Goal: Information Seeking & Learning: Learn about a topic

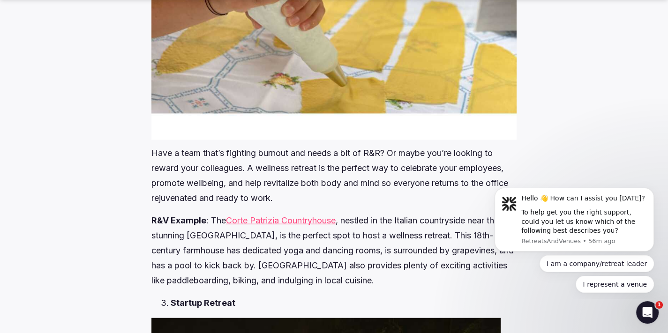
scroll to position [2297, 0]
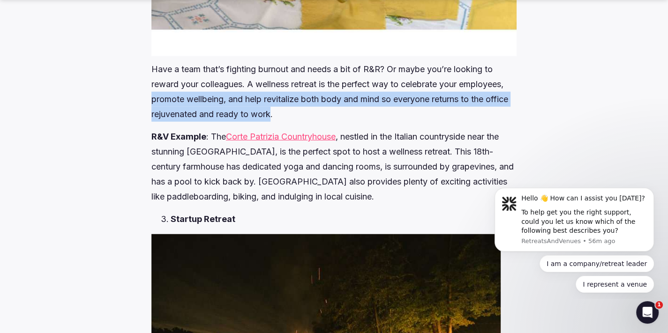
drag, startPoint x: 152, startPoint y: 99, endPoint x: 297, endPoint y: 111, distance: 145.8
click at [297, 111] on p "Have a team that’s fighting burnout and needs a bit of R&R? Or maybe you’re loo…" at bounding box center [333, 92] width 365 height 60
copy p "promote wellbeing, and help revitalize both body and mind so everyone returns t…"
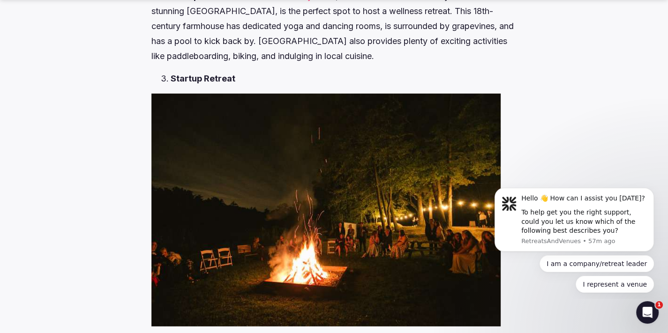
scroll to position [2671, 0]
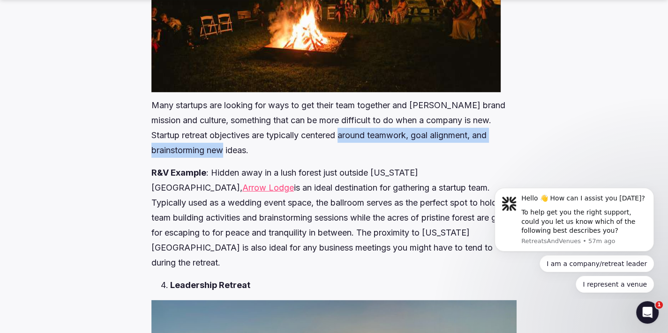
drag, startPoint x: 313, startPoint y: 135, endPoint x: 317, endPoint y: 146, distance: 11.6
click at [317, 146] on p "Many startups are looking for ways to get their team together and [PERSON_NAME]…" at bounding box center [333, 128] width 365 height 60
copy p "teamwork, goal alignment, and brainstorming new ideas."
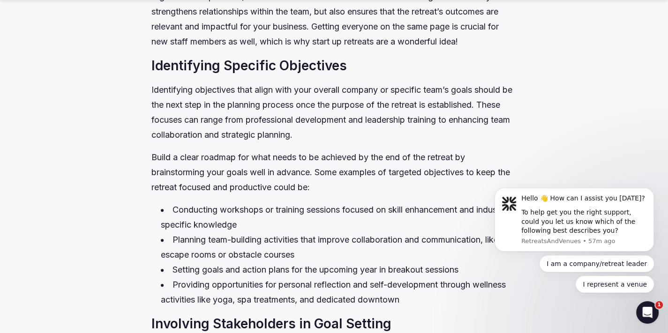
scroll to position [3656, 0]
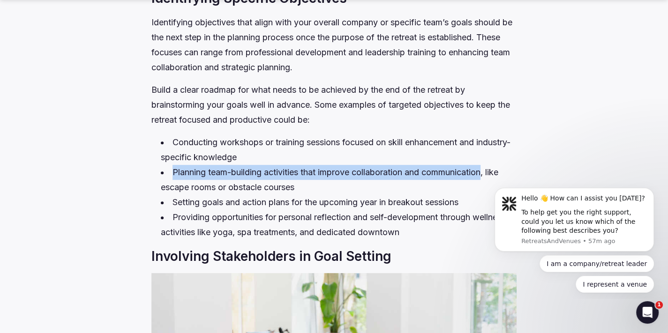
drag, startPoint x: 174, startPoint y: 157, endPoint x: 489, endPoint y: 159, distance: 315.0
click at [489, 165] on li "Planning team-building activities that improve collaboration and communication,…" at bounding box center [339, 180] width 356 height 30
copy li "Planning team-building activities that improve collaboration and communication"
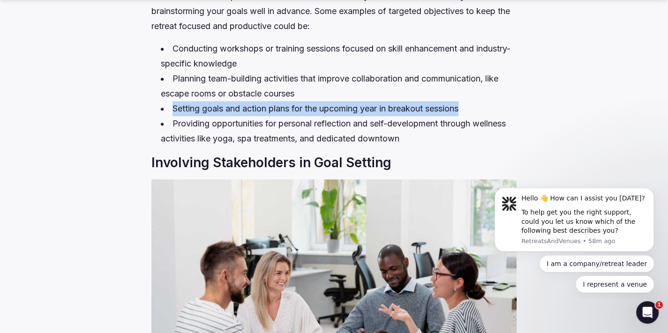
drag, startPoint x: 172, startPoint y: 89, endPoint x: 467, endPoint y: 96, distance: 294.9
click at [467, 101] on li "Setting goals and action plans for the upcoming year in breakout sessions" at bounding box center [339, 108] width 356 height 15
copy li "Setting goals and action plans for the upcoming year in breakout sessions"
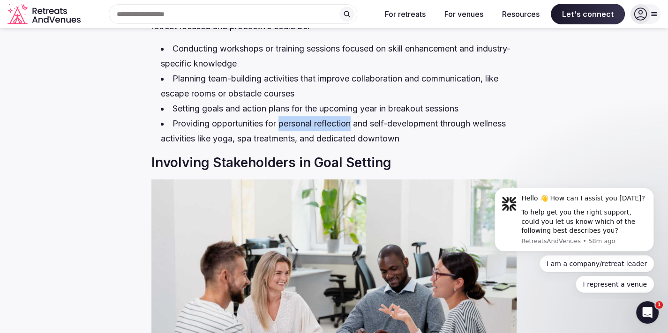
drag, startPoint x: 279, startPoint y: 111, endPoint x: 354, endPoint y: 110, distance: 75.0
click at [354, 116] on li "Providing opportunities for personal reflection and self-development through we…" at bounding box center [339, 131] width 356 height 30
copy li "personal reflection"
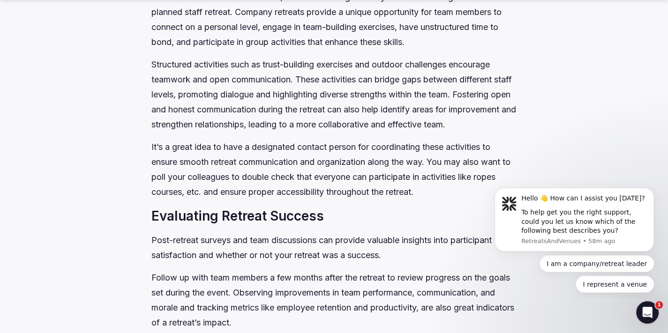
scroll to position [4640, 0]
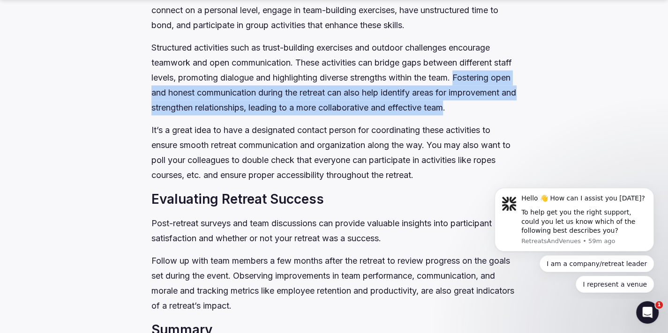
drag, startPoint x: 153, startPoint y: 76, endPoint x: 170, endPoint y: 106, distance: 34.4
click at [170, 106] on p "Structured activities such as trust-building exercises and outdoor challenges e…" at bounding box center [333, 77] width 365 height 75
copy p "Fostering open and honest communication during the retreat can also help identi…"
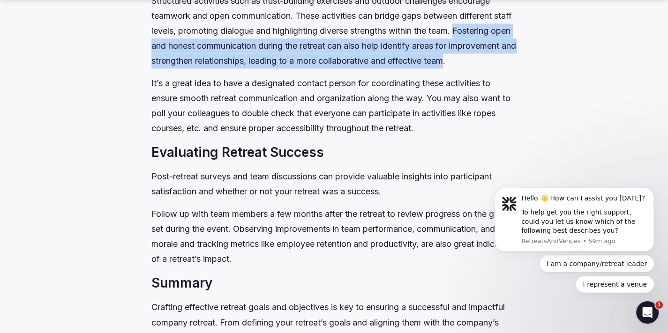
scroll to position [4734, 0]
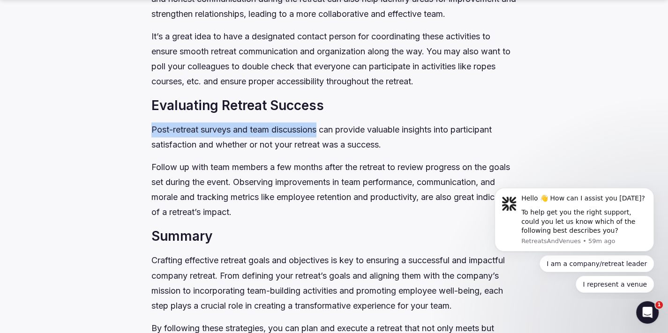
drag, startPoint x: 150, startPoint y: 130, endPoint x: 320, endPoint y: 135, distance: 169.7
copy p "Post-retreat surveys and team discussions"
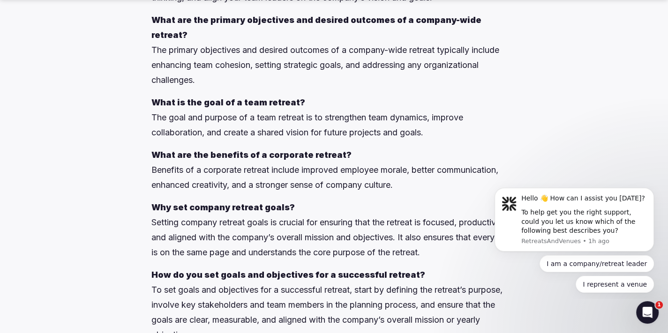
scroll to position [5859, 0]
